Goal: Transaction & Acquisition: Book appointment/travel/reservation

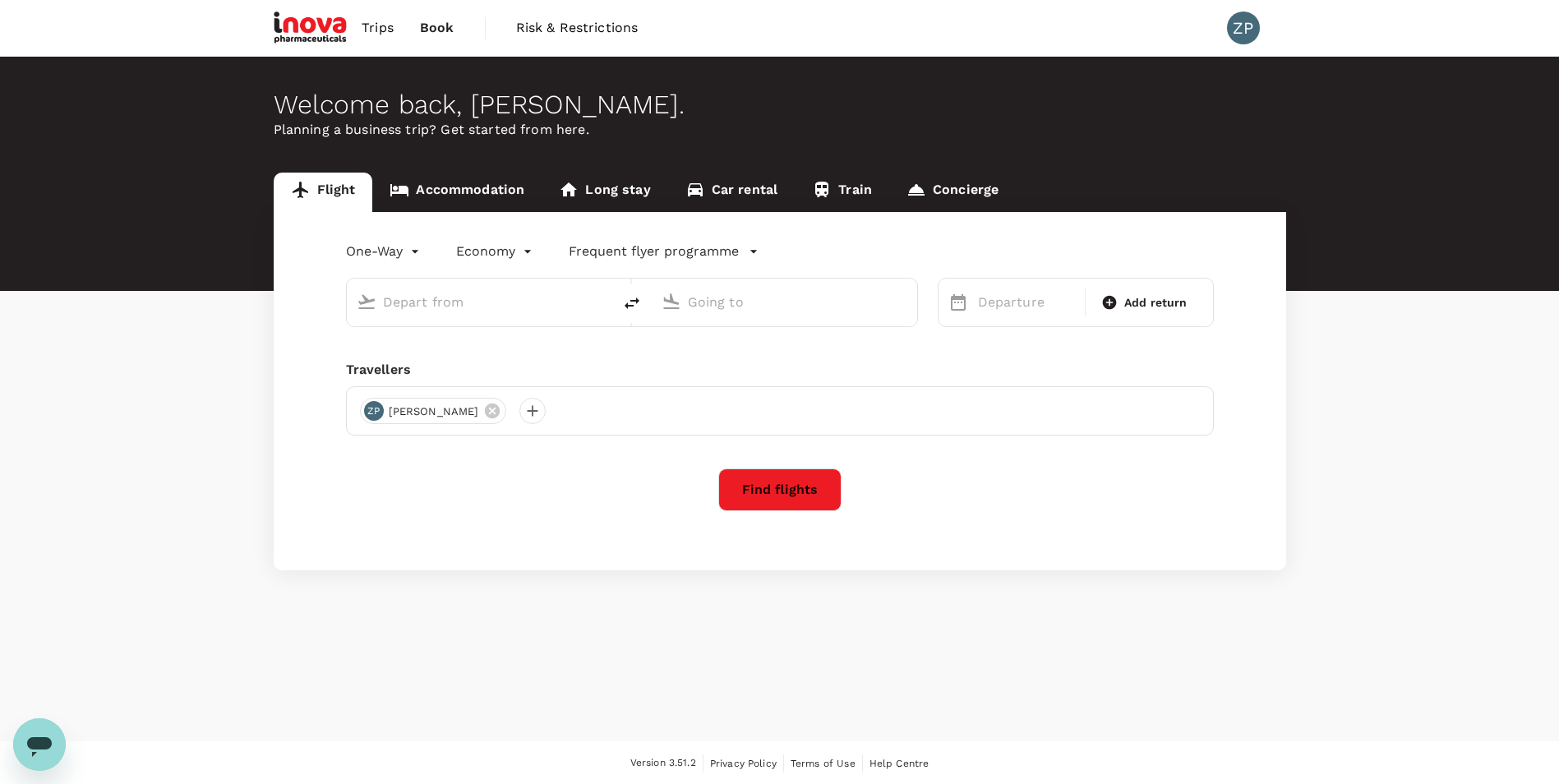
click at [436, 297] on input "text" at bounding box center [480, 301] width 195 height 26
click at [425, 364] on p "Hong Kong Intl" at bounding box center [504, 366] width 288 height 16
type input "Hong Kong Intl (HKG)"
click at [724, 305] on input "text" at bounding box center [784, 301] width 195 height 26
click at [732, 365] on p "Singapore Changi" at bounding box center [810, 366] width 292 height 16
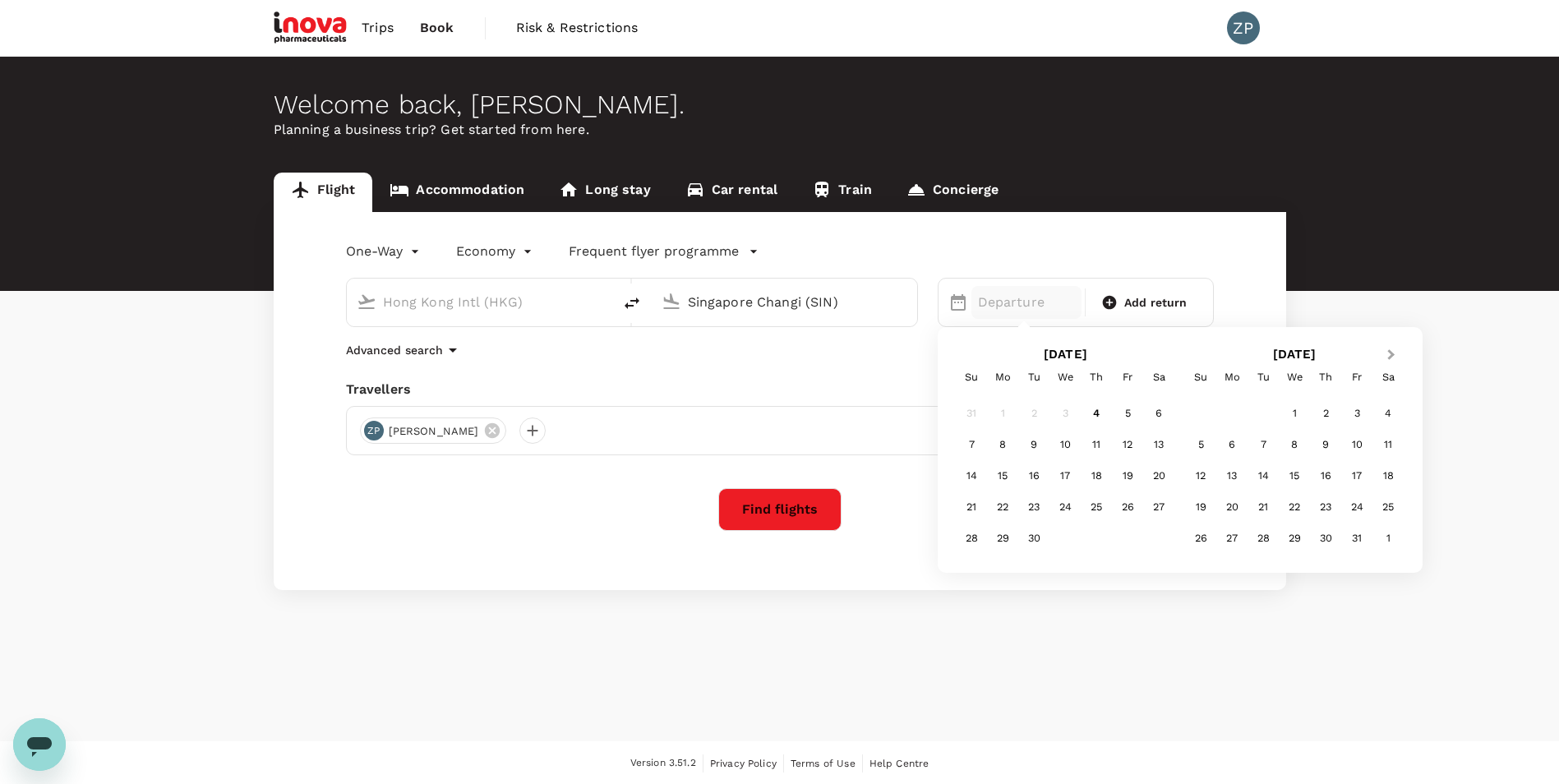
type input "Singapore Changi (SIN)"
click at [1391, 354] on span "Next Month" at bounding box center [1391, 355] width 0 height 19
click at [1232, 477] on div "10" at bounding box center [1232, 475] width 32 height 32
click at [1130, 302] on span "Add return" at bounding box center [1156, 302] width 63 height 17
type input "roundtrip"
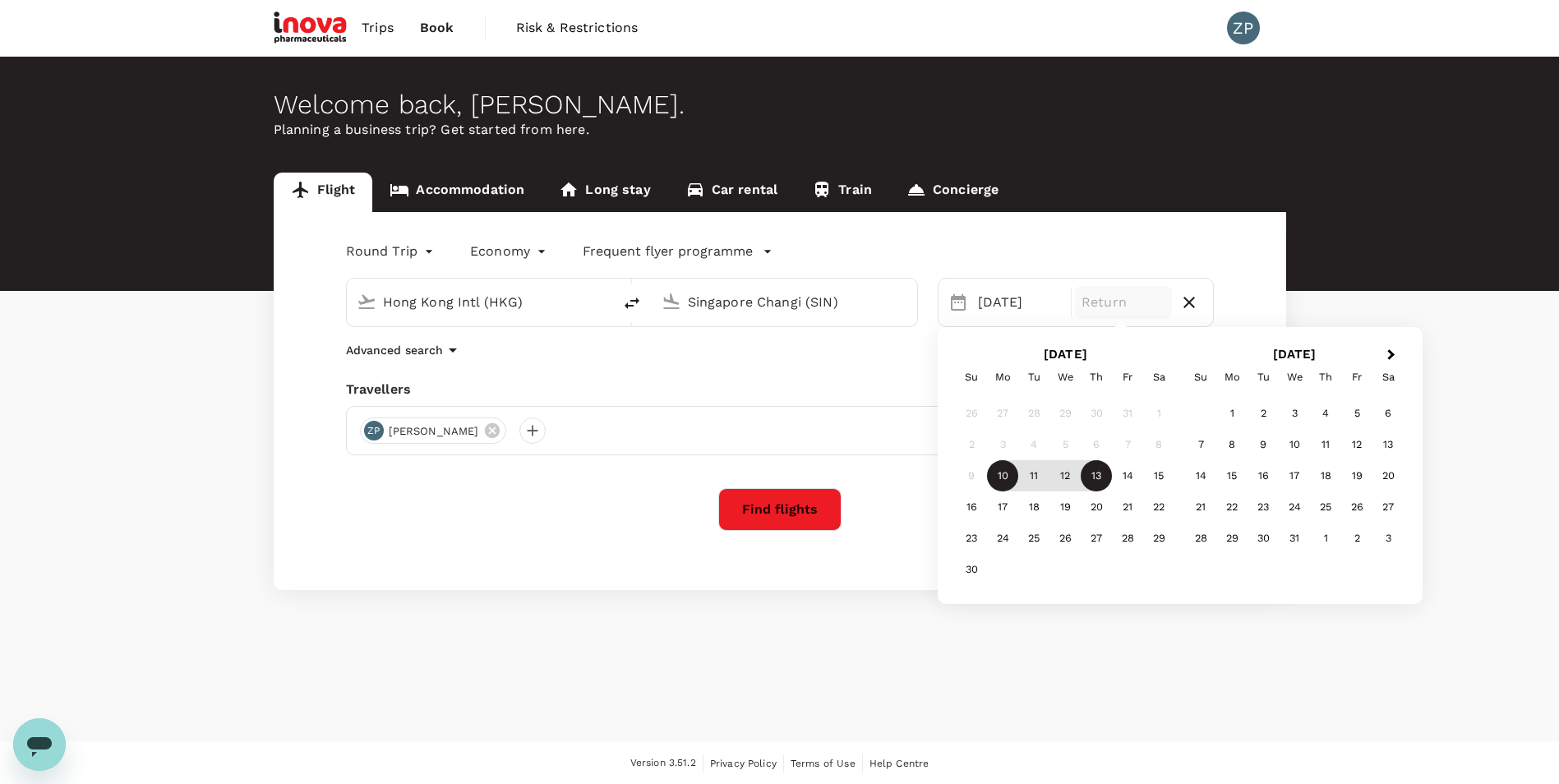
click at [1091, 482] on div "13" at bounding box center [1096, 475] width 32 height 32
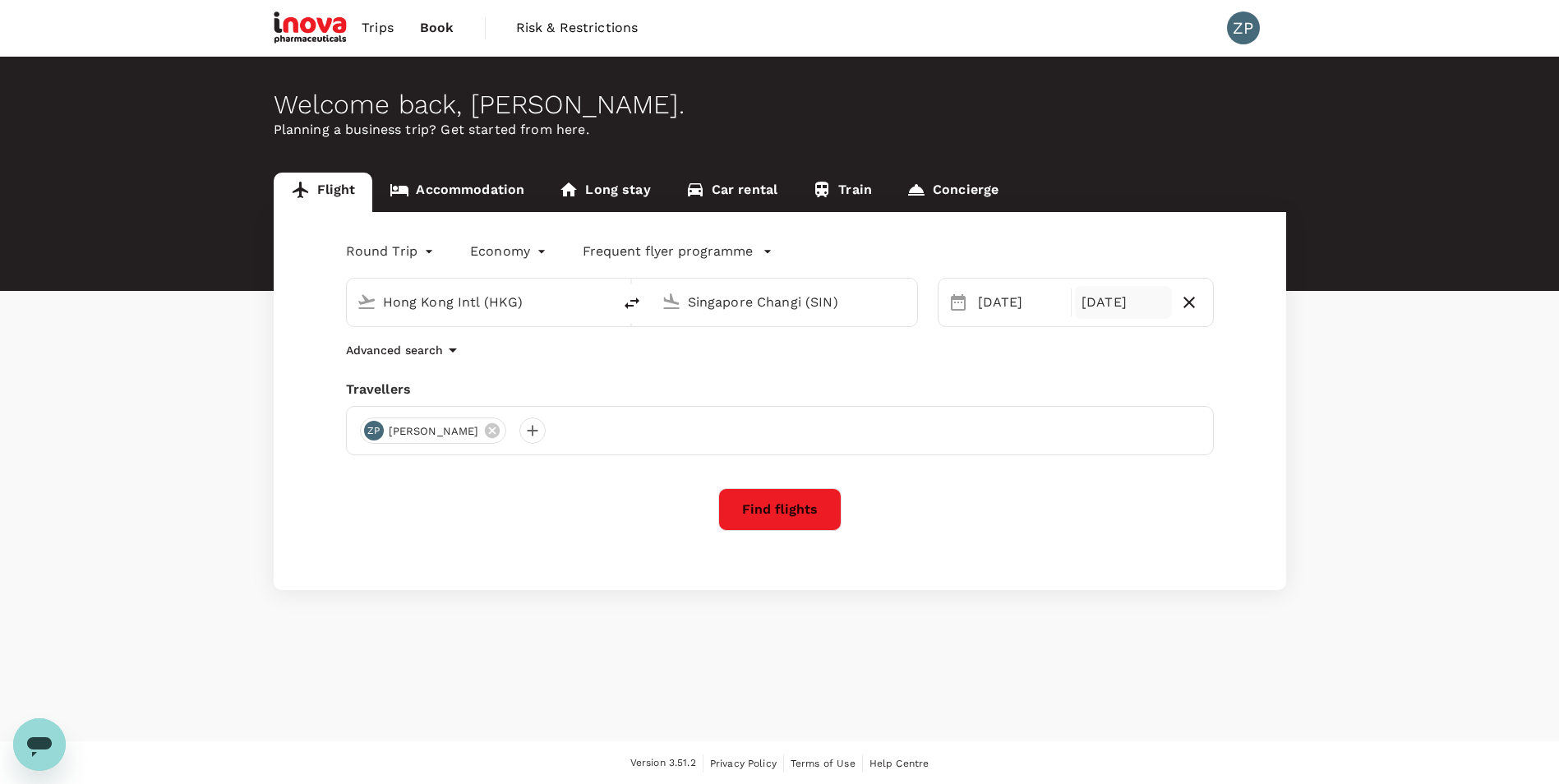
click at [761, 505] on button "Find flights" at bounding box center [780, 509] width 123 height 43
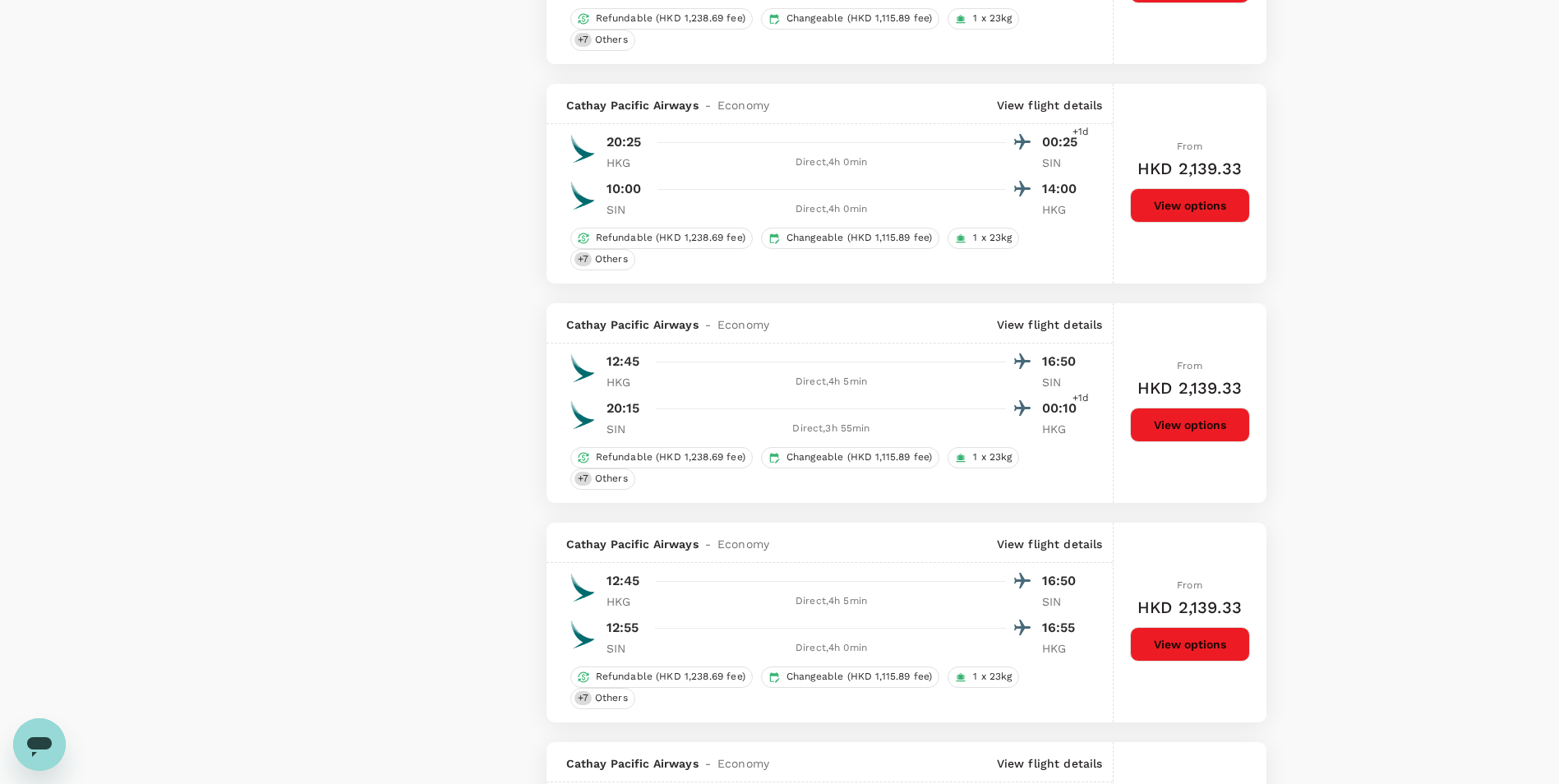
scroll to position [1643, 0]
type input "1620"
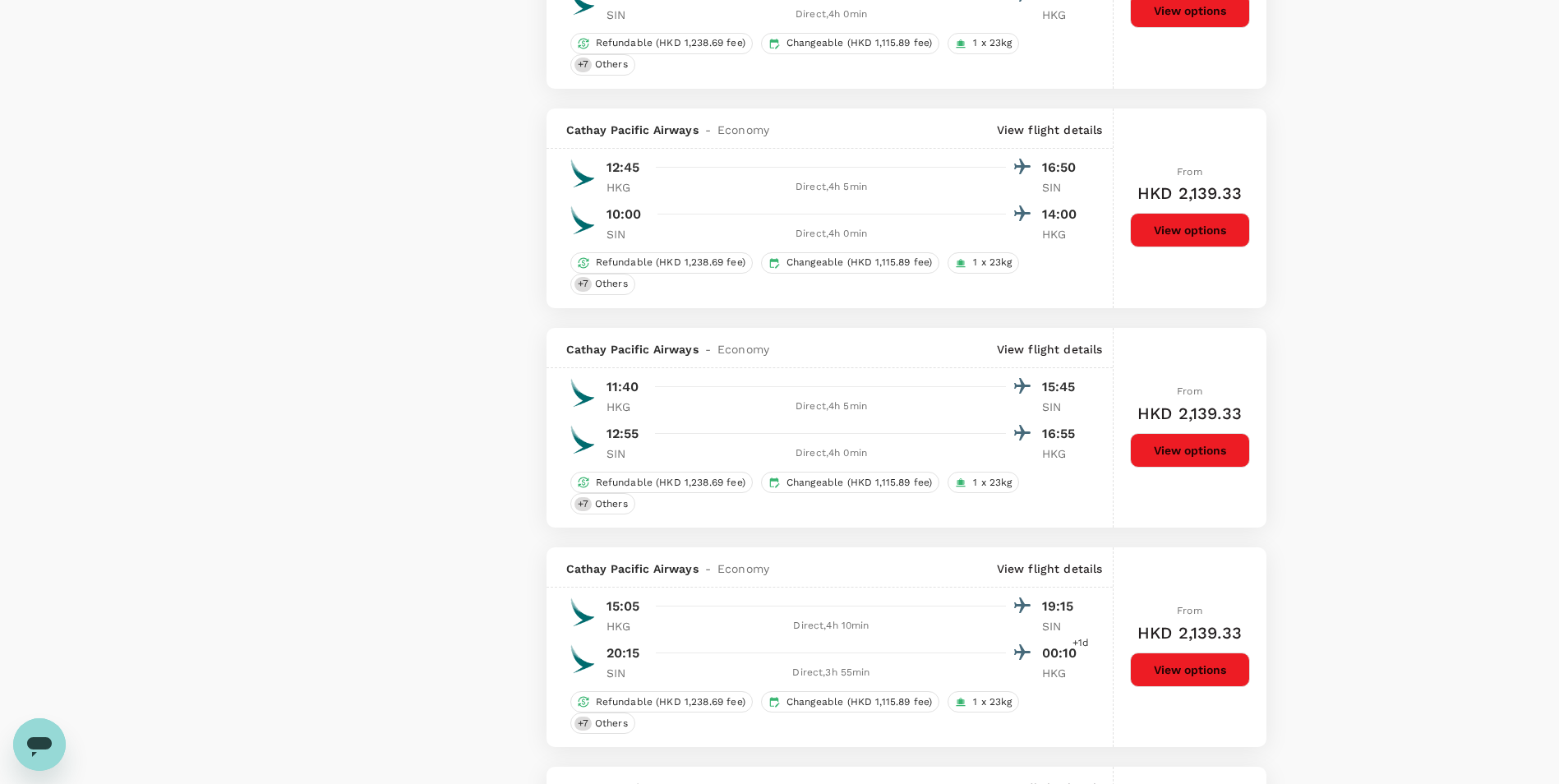
scroll to position [2464, 0]
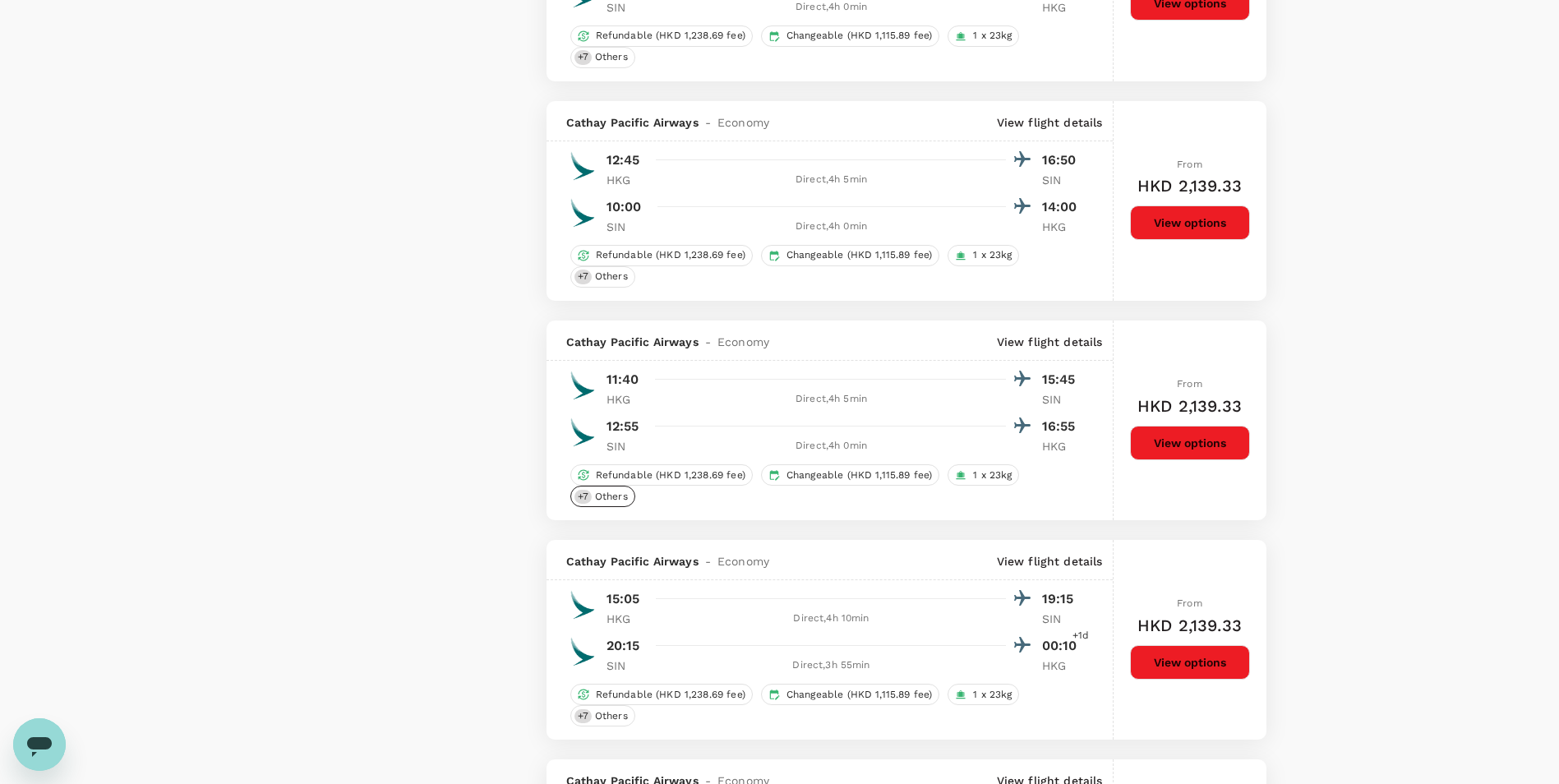
click at [589, 495] on span "Others" at bounding box center [612, 496] width 46 height 14
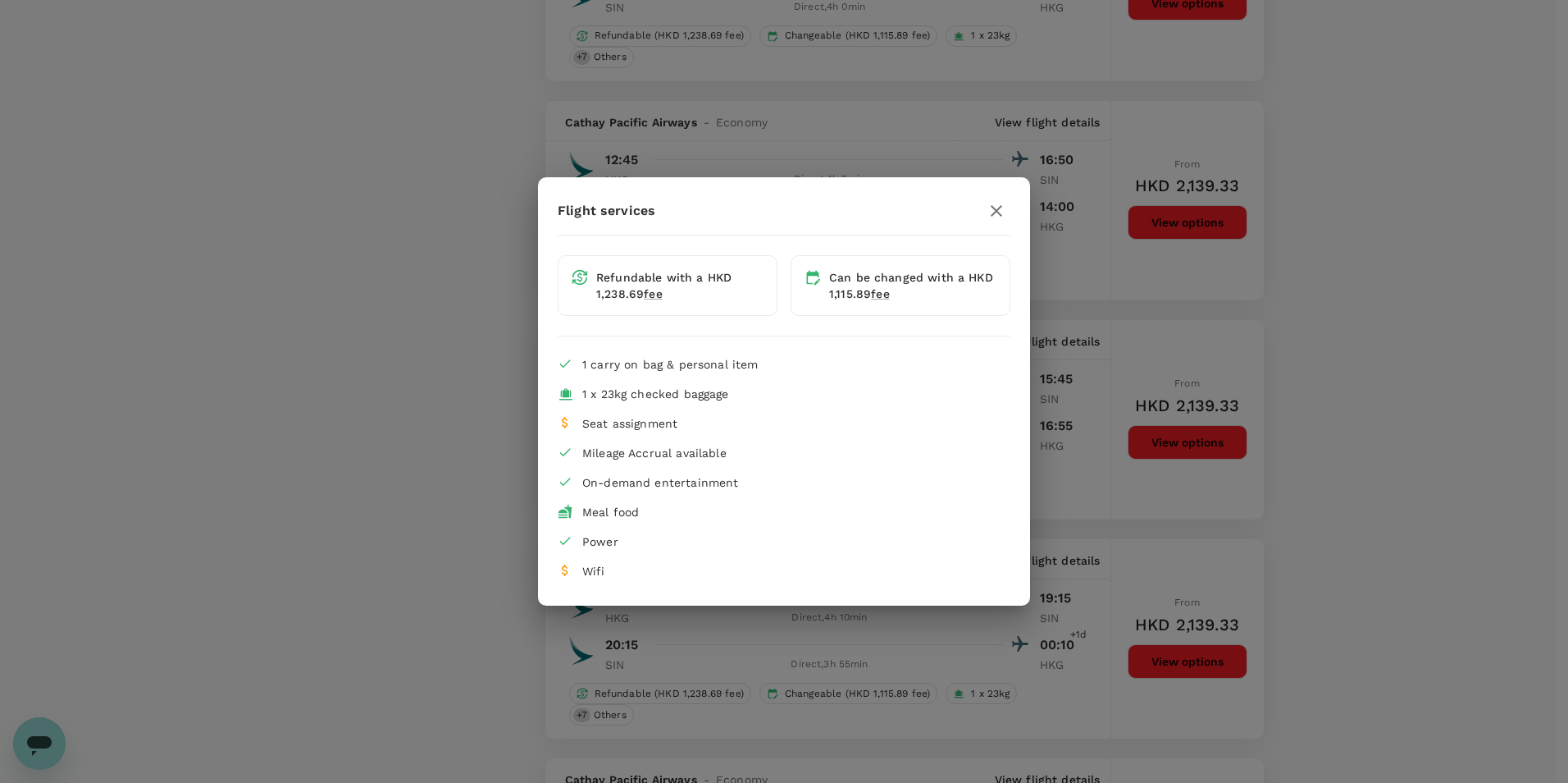
click at [996, 213] on icon "button" at bounding box center [996, 211] width 20 height 20
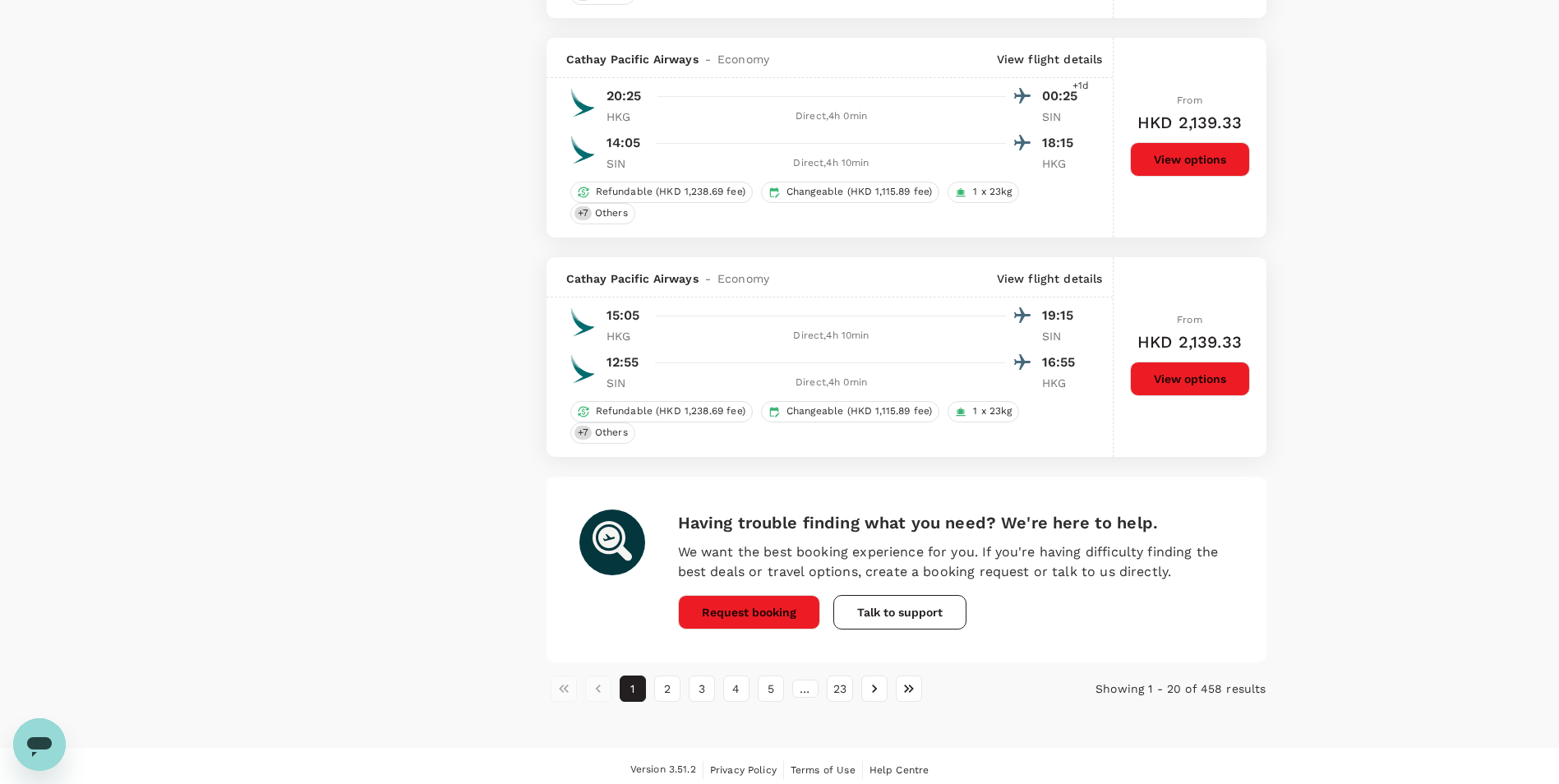
scroll to position [4072, 0]
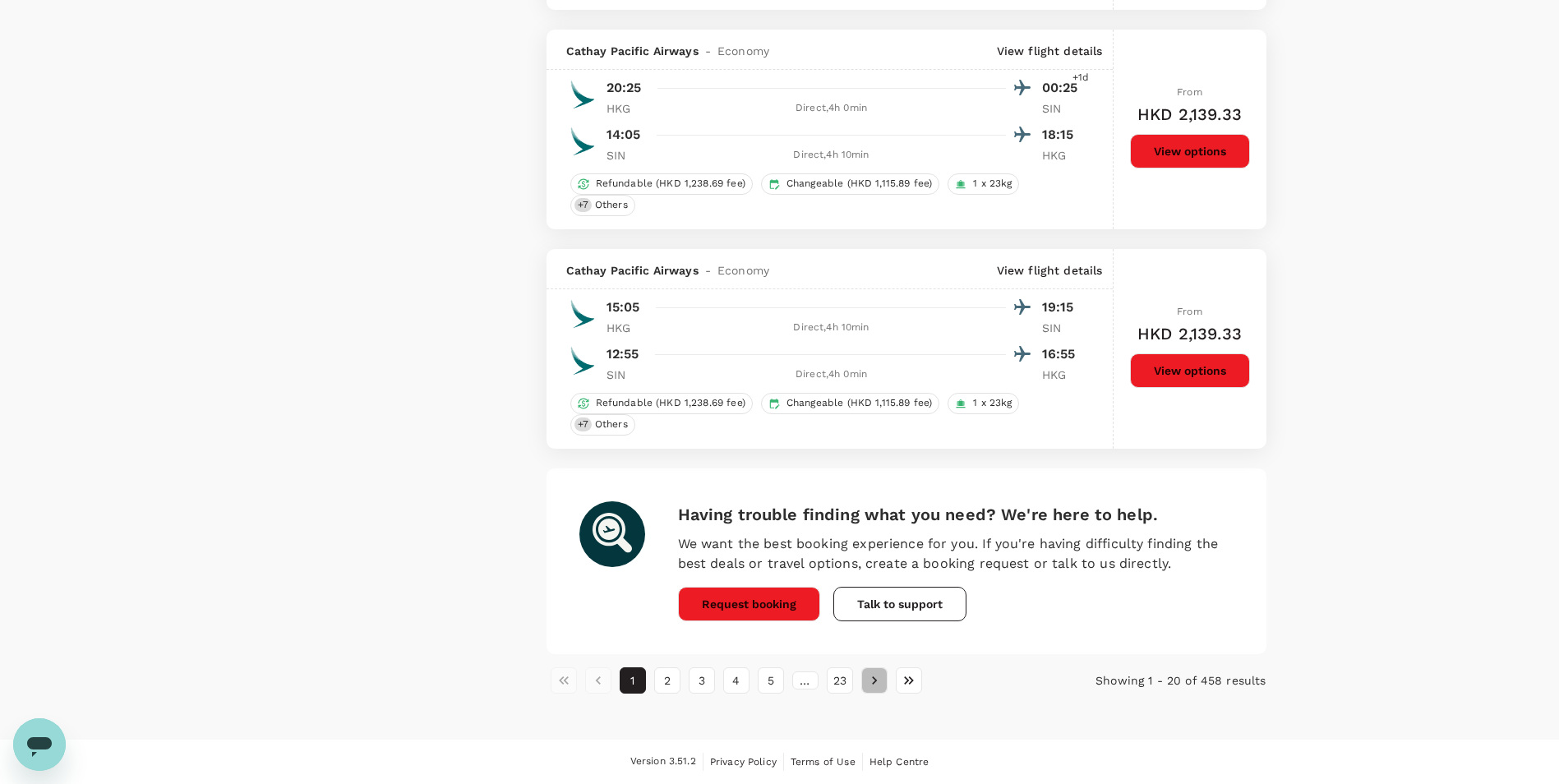
click at [866, 683] on icon "Go to next page" at bounding box center [874, 679] width 16 height 16
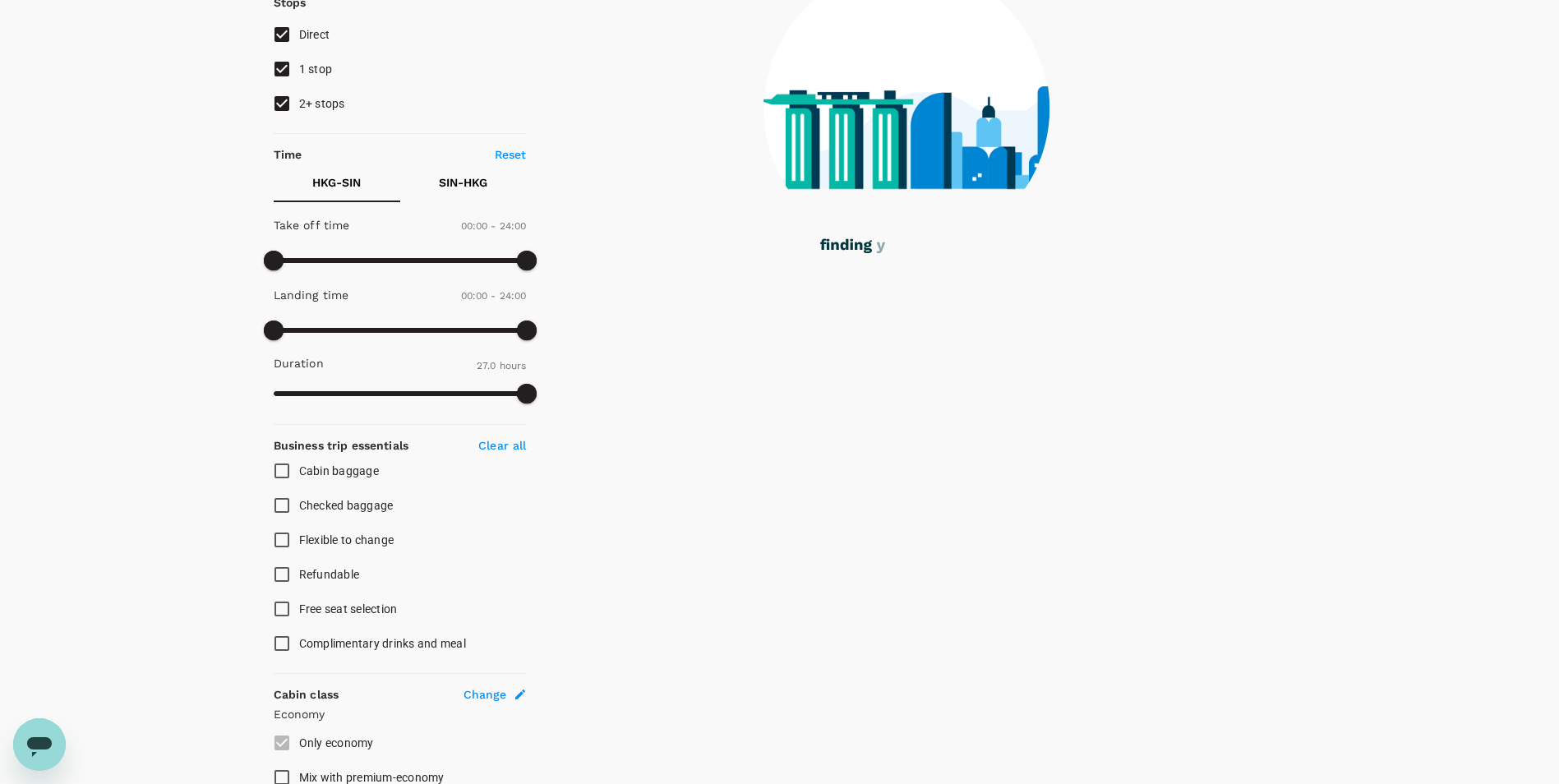
scroll to position [0, 0]
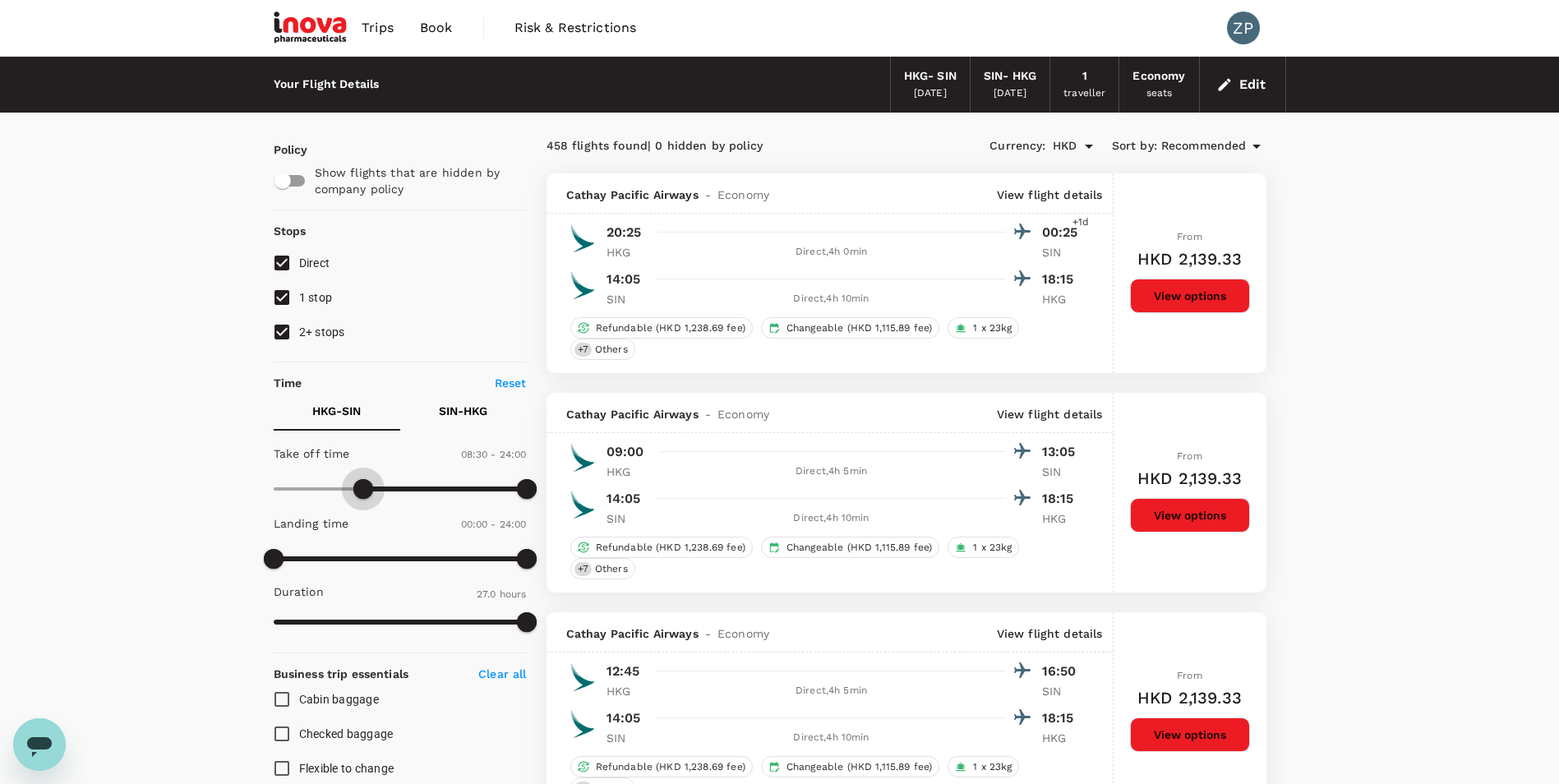
type input "600"
drag, startPoint x: 273, startPoint y: 489, endPoint x: 380, endPoint y: 503, distance: 107.9
click at [380, 499] on span at bounding box center [378, 488] width 20 height 20
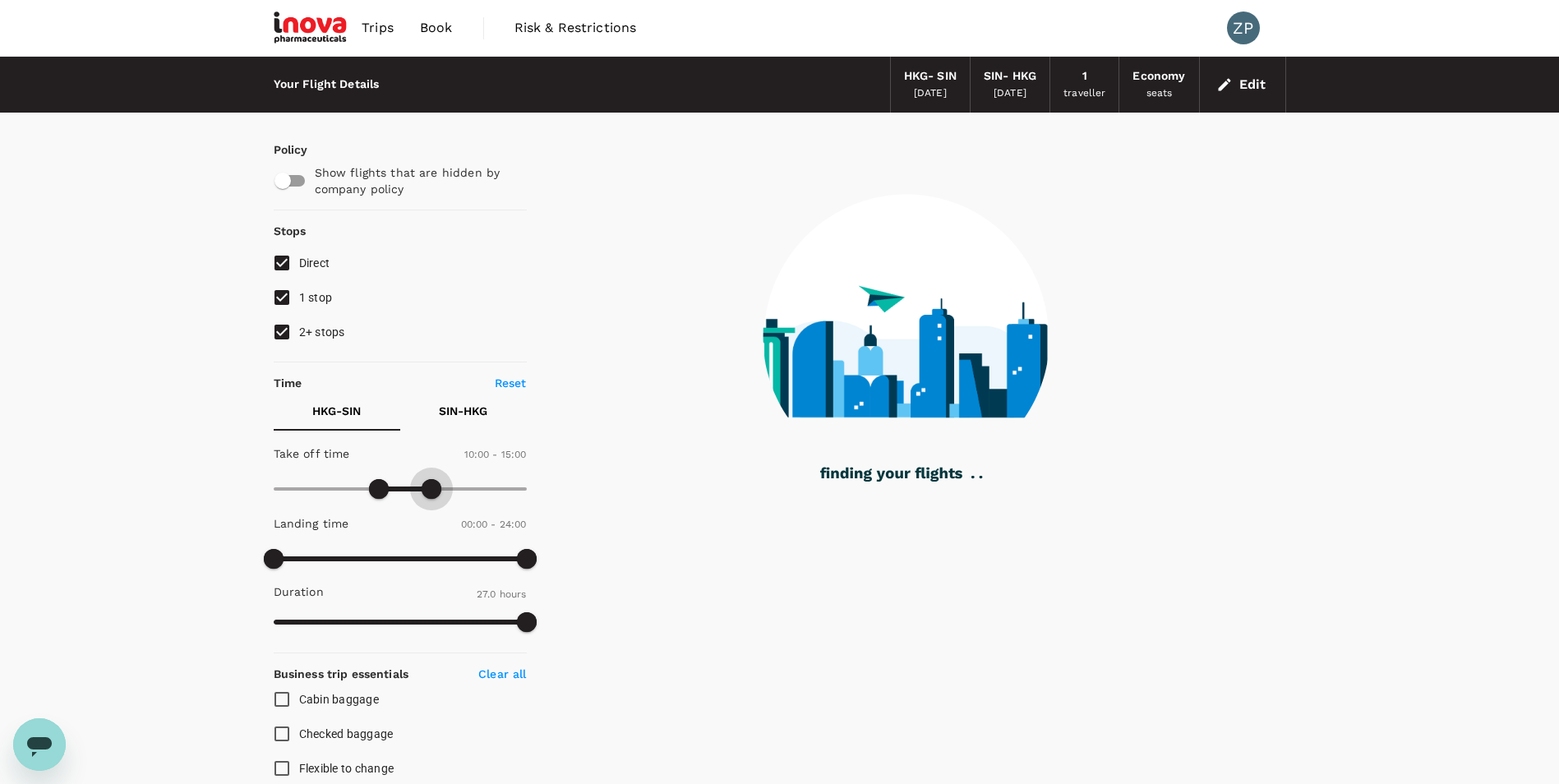
type input "870"
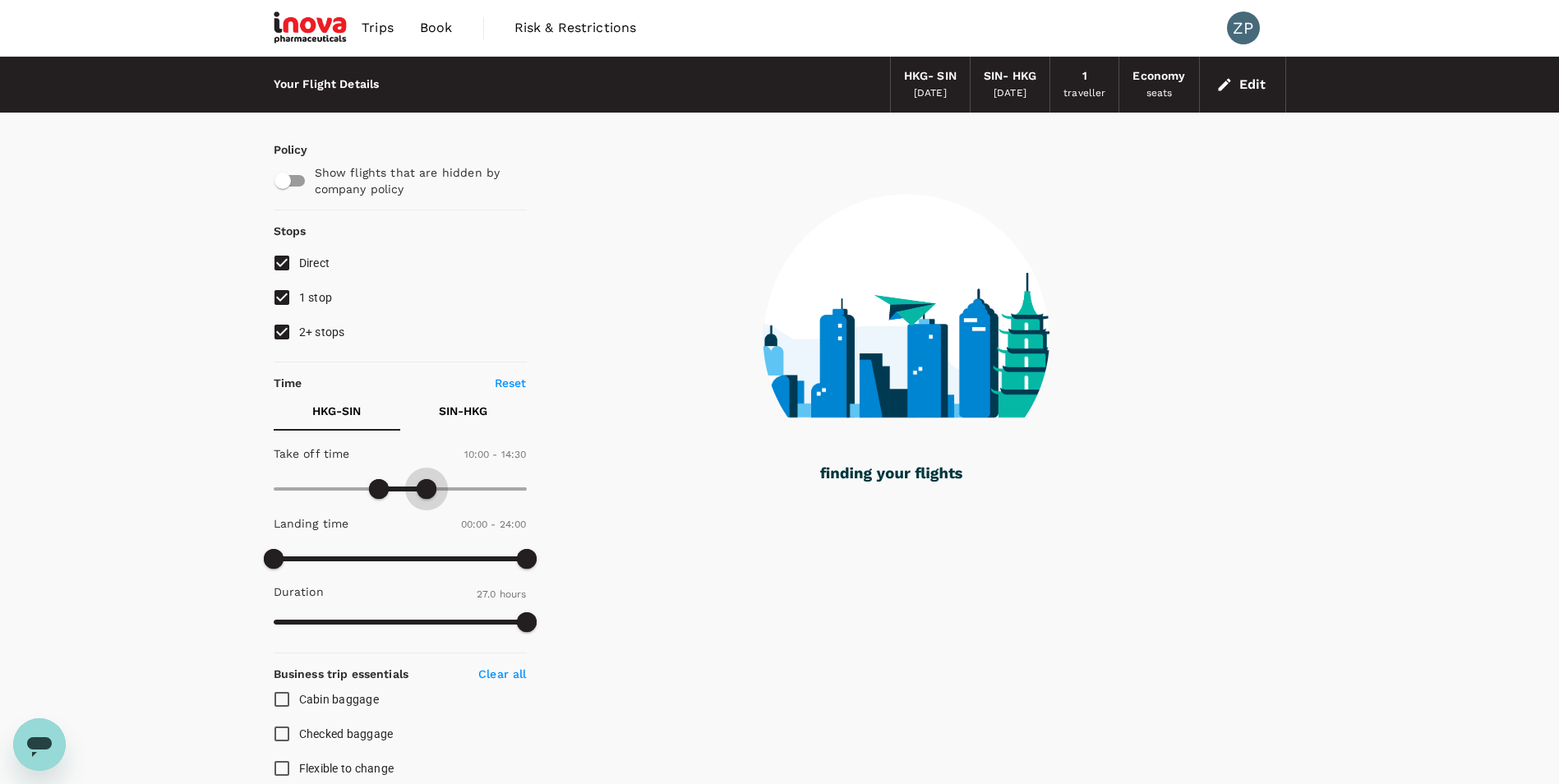
drag, startPoint x: 531, startPoint y: 494, endPoint x: 427, endPoint y: 495, distance: 104.0
click at [427, 495] on span at bounding box center [426, 488] width 20 height 20
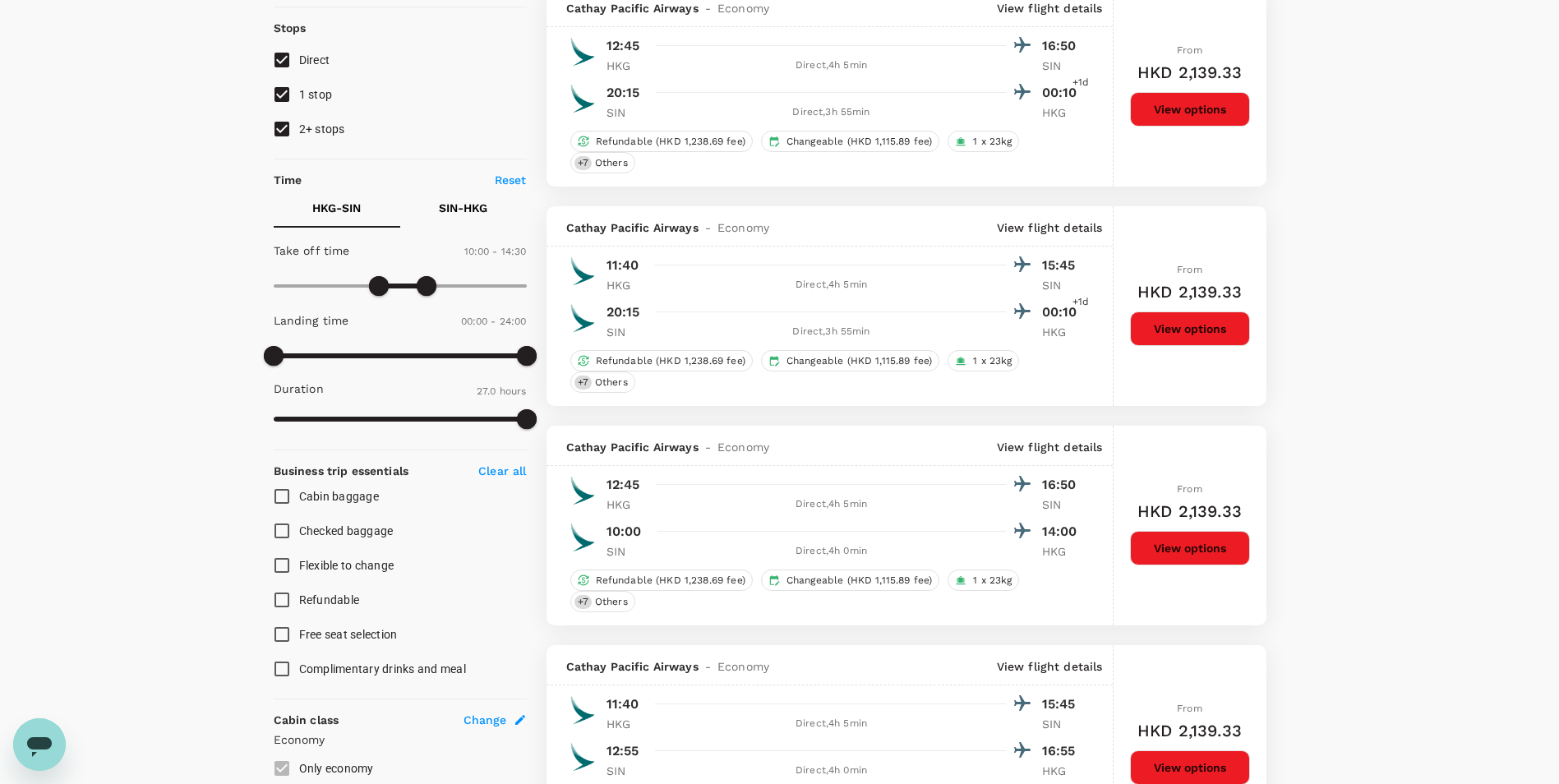
scroll to position [164, 0]
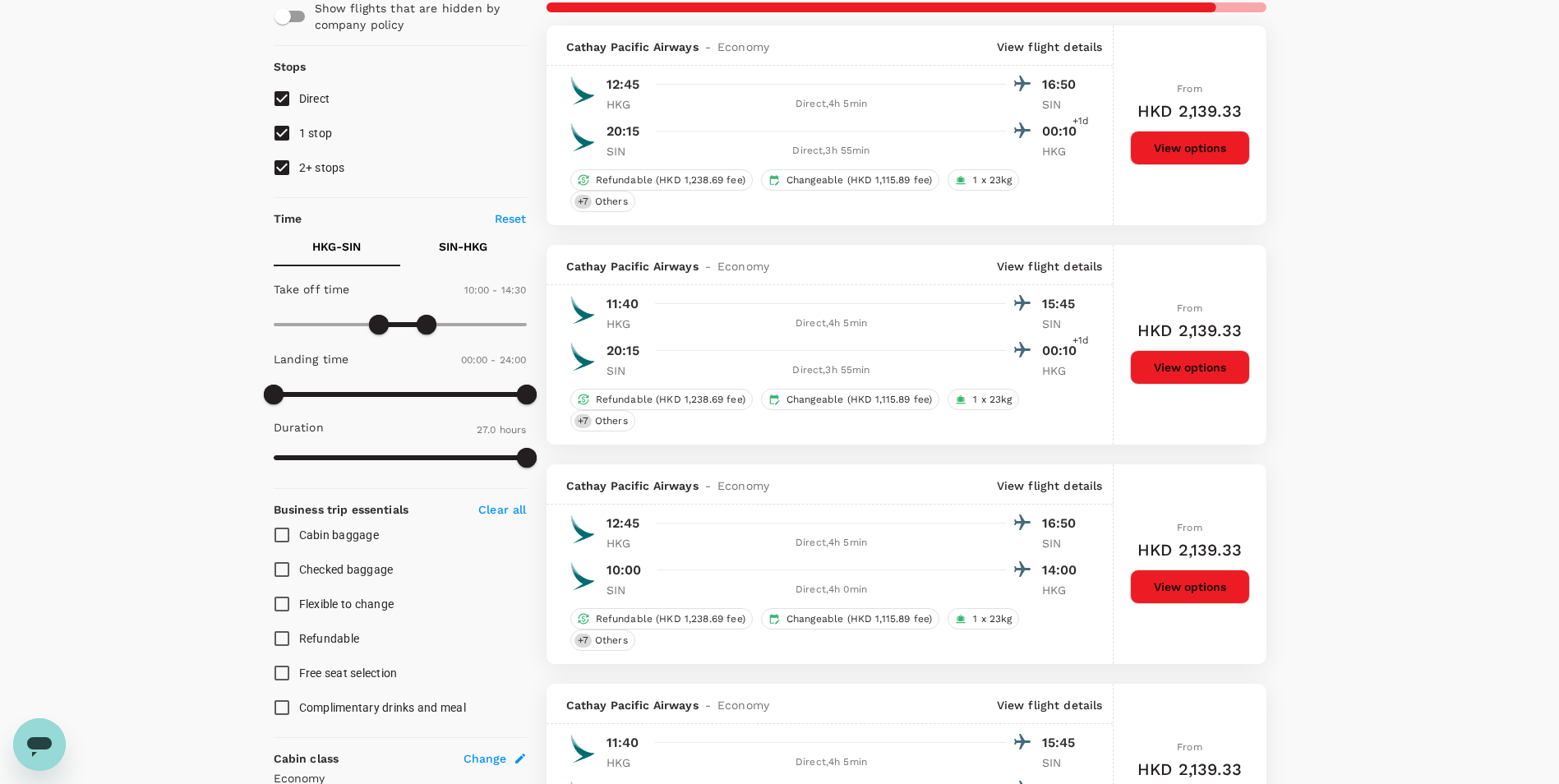
click at [459, 246] on p "SIN - HKG" at bounding box center [463, 246] width 49 height 16
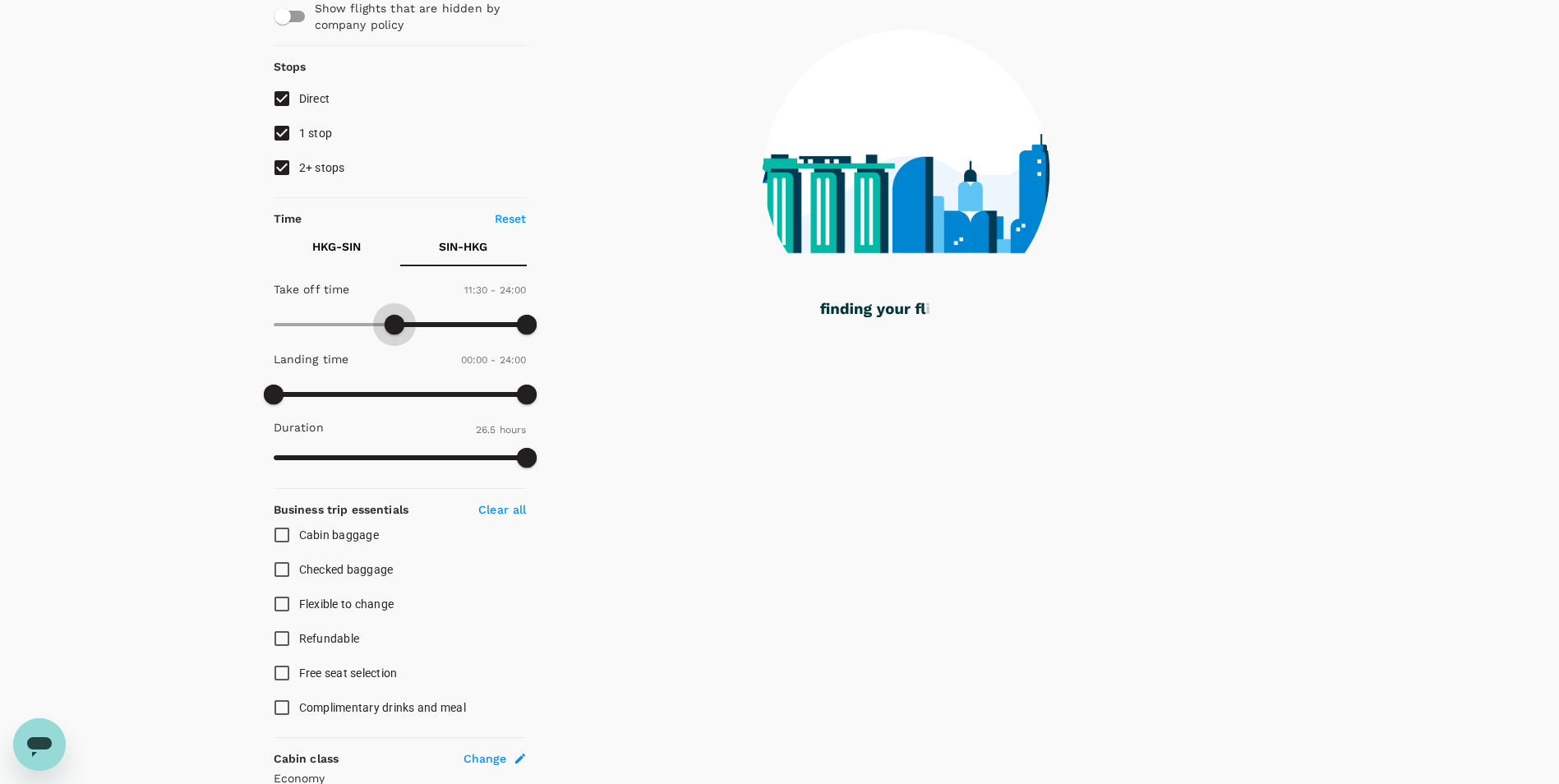
type input "720"
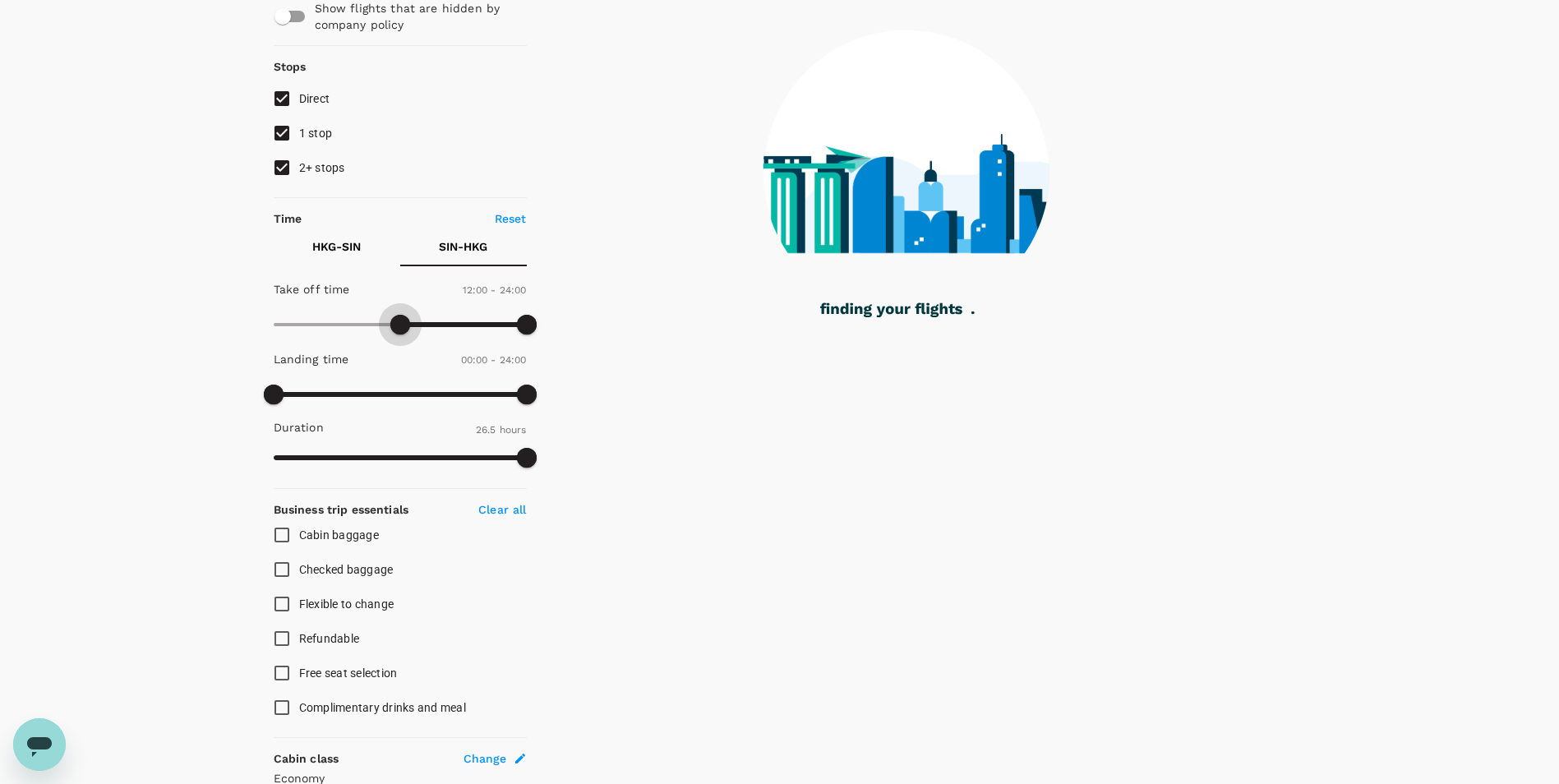
drag, startPoint x: 271, startPoint y: 322, endPoint x: 397, endPoint y: 340, distance: 127.3
click at [397, 334] on span at bounding box center [400, 324] width 20 height 20
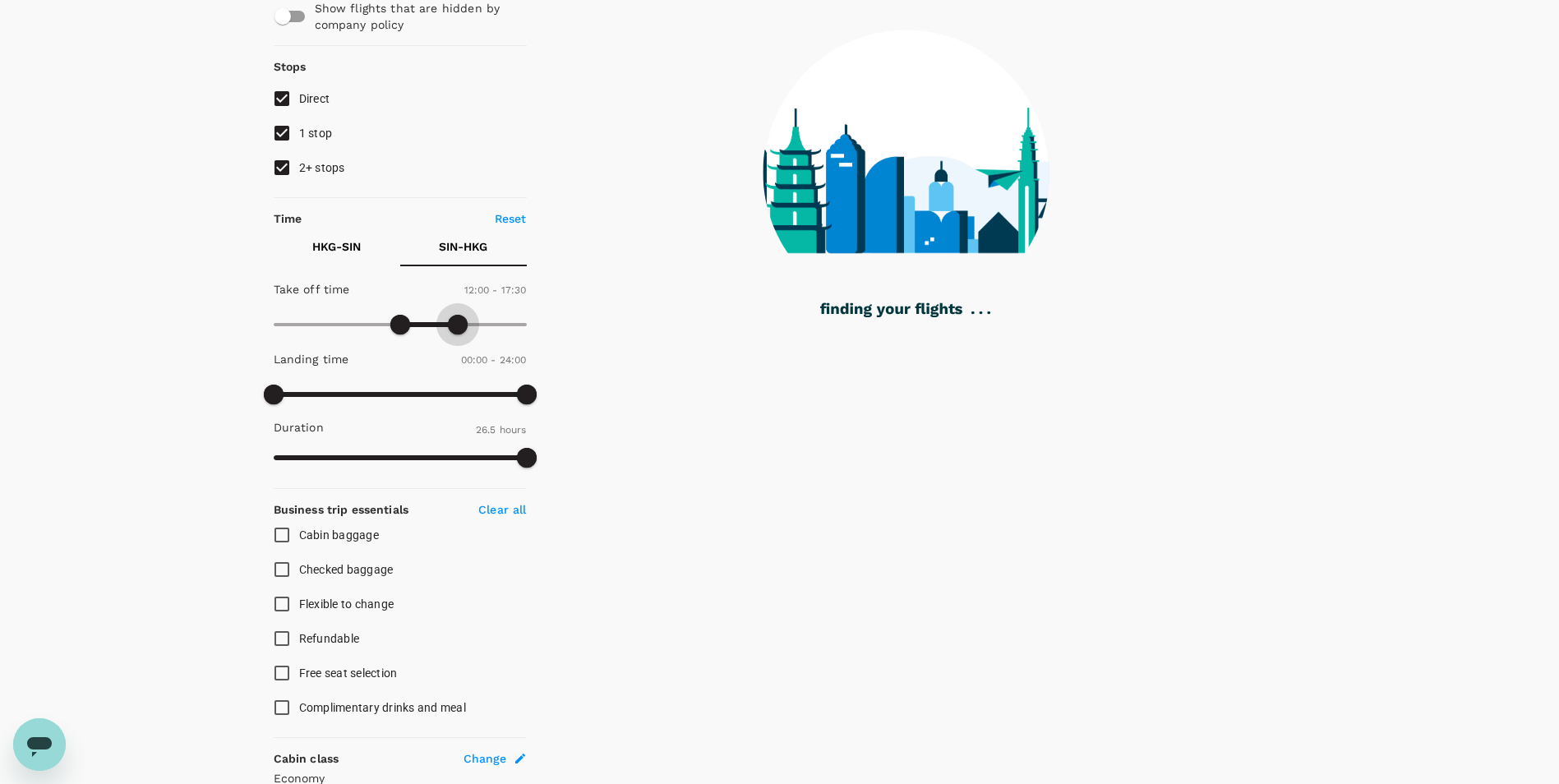
type input "1020"
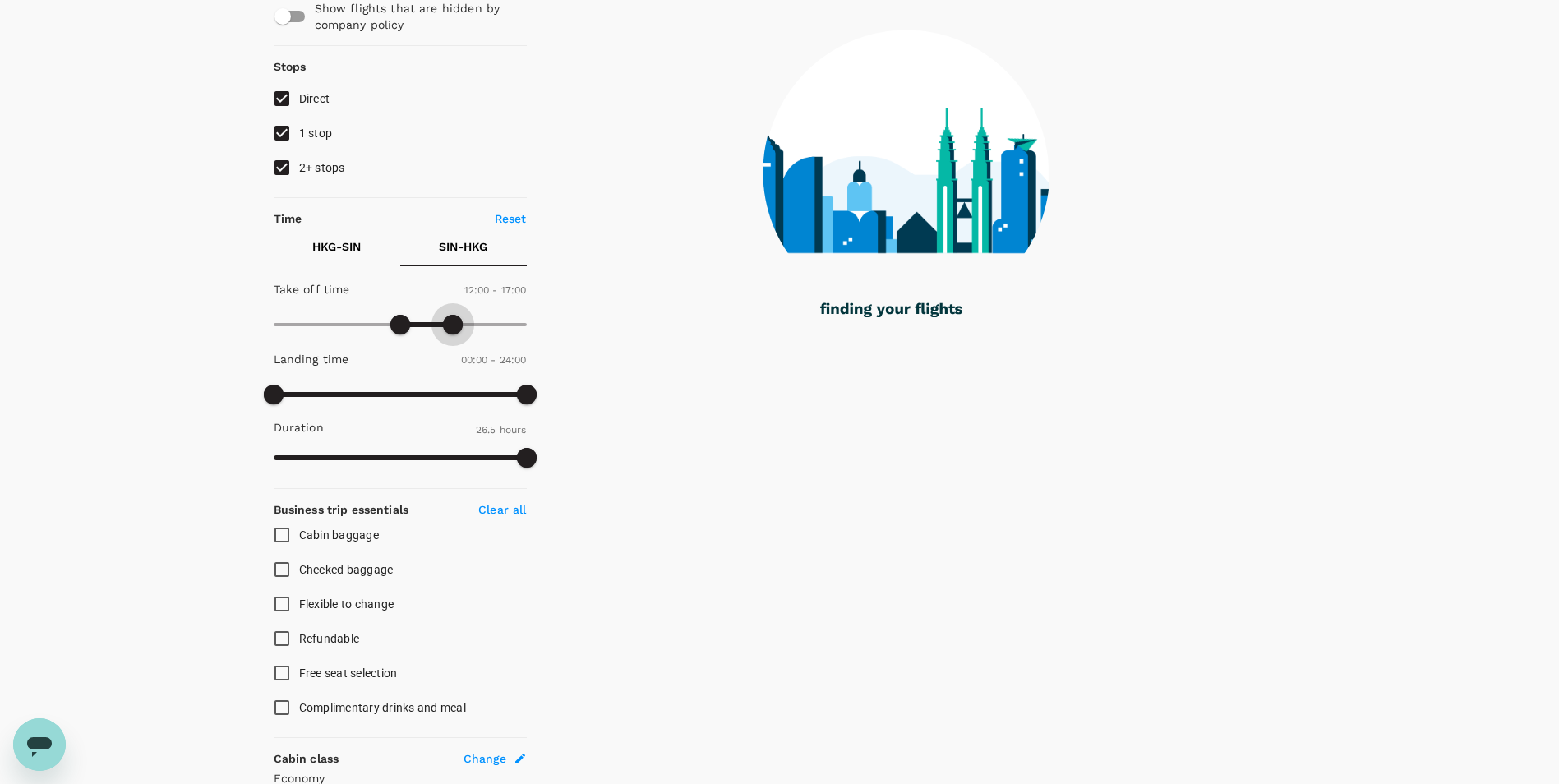
drag, startPoint x: 531, startPoint y: 329, endPoint x: 452, endPoint y: 326, distance: 79.1
click at [452, 326] on span at bounding box center [452, 324] width 20 height 20
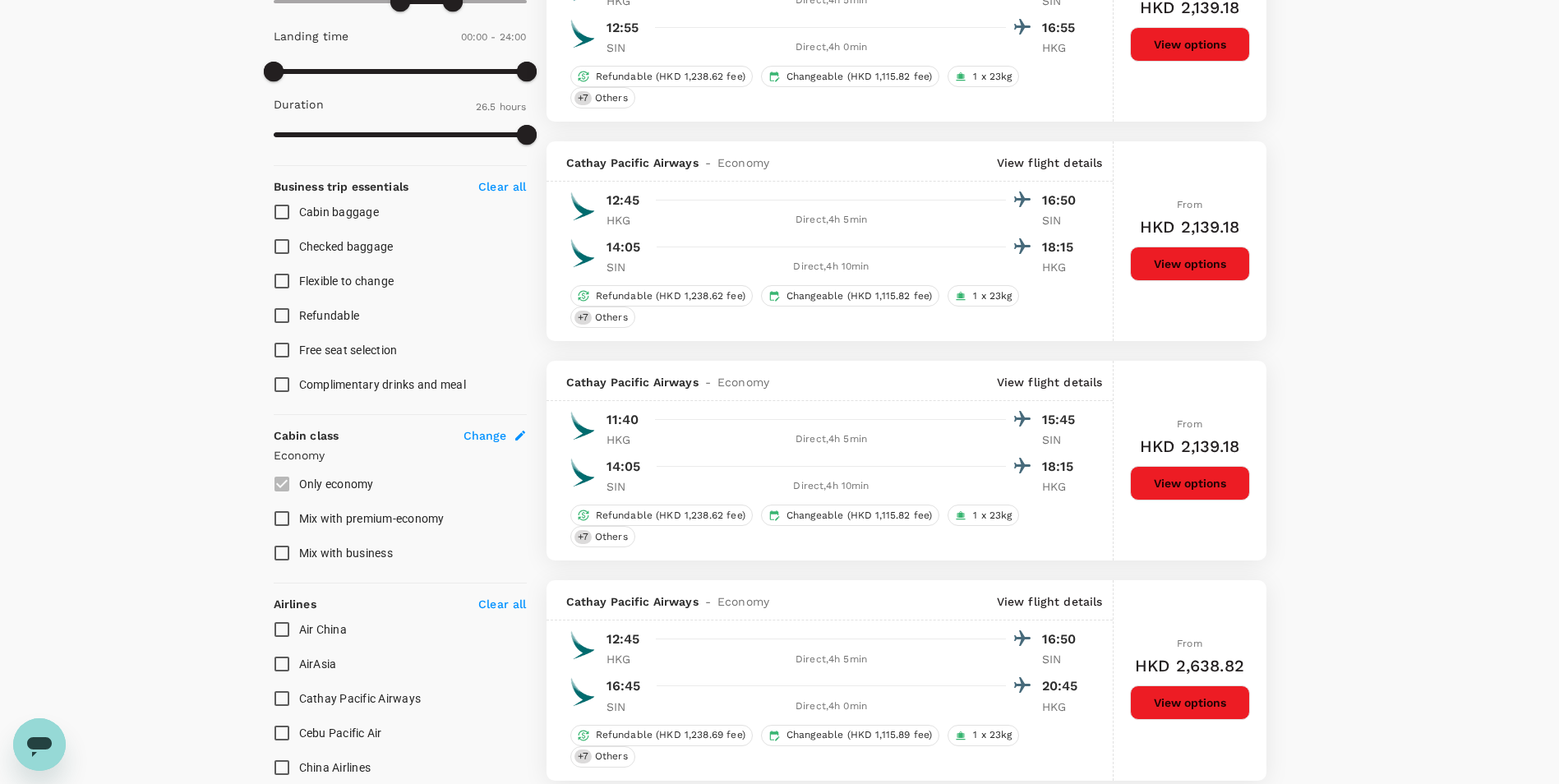
scroll to position [493, 0]
